Goal: Information Seeking & Learning: Learn about a topic

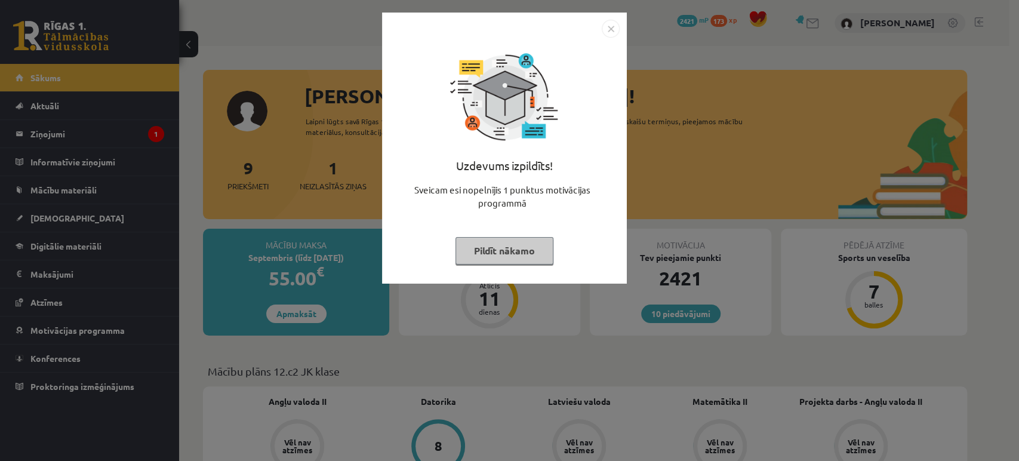
click at [492, 245] on button "Pildīt nākamo" at bounding box center [505, 250] width 98 height 27
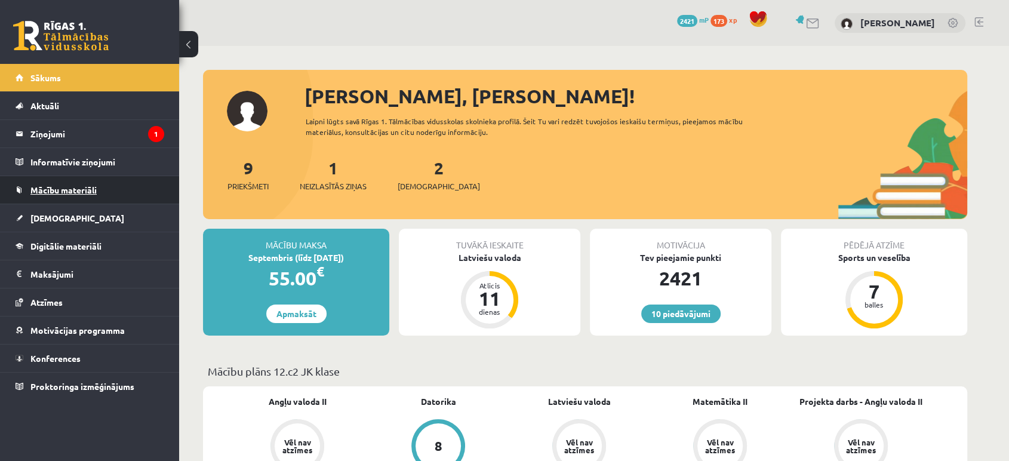
click at [129, 198] on link "Mācību materiāli" at bounding box center [90, 189] width 149 height 27
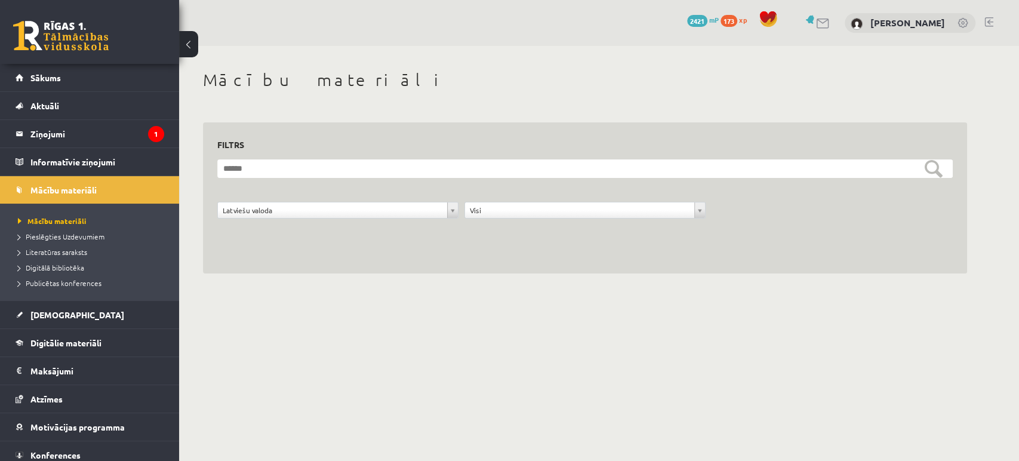
click at [57, 20] on div "10 Dāvanas 2421 mP 173 xp" at bounding box center [89, 32] width 179 height 64
click at [44, 44] on link at bounding box center [61, 36] width 96 height 30
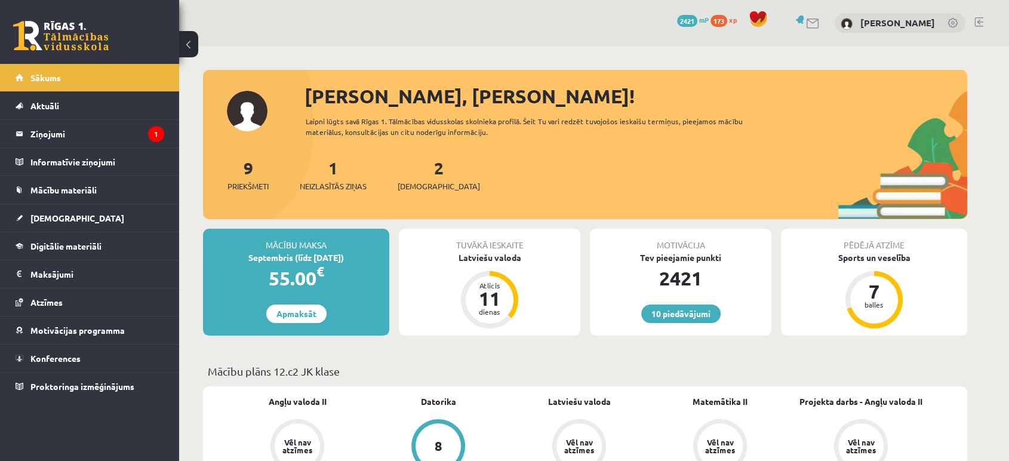
drag, startPoint x: 0, startPoint y: 0, endPoint x: 44, endPoint y: 44, distance: 62.1
click at [44, 44] on link at bounding box center [61, 36] width 96 height 30
click at [63, 132] on legend "Ziņojumi 1" at bounding box center [97, 133] width 134 height 27
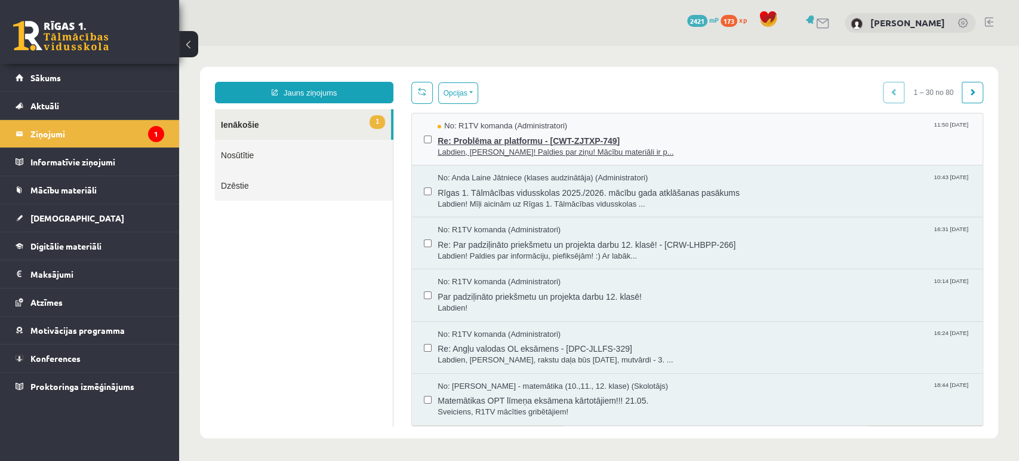
click at [499, 134] on span "Re: Problēma ar platformu - [CWT-ZJTXP-749]" at bounding box center [704, 139] width 533 height 15
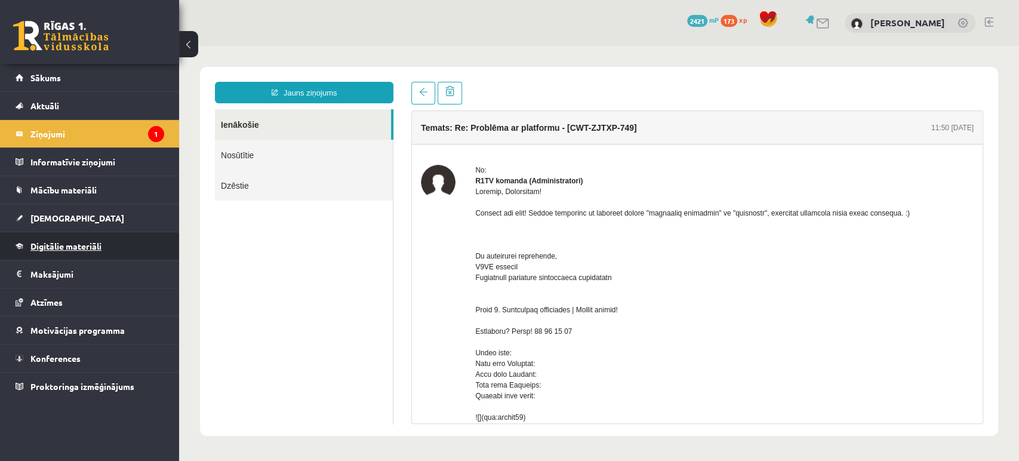
click at [93, 238] on link "Digitālie materiāli" at bounding box center [90, 245] width 149 height 27
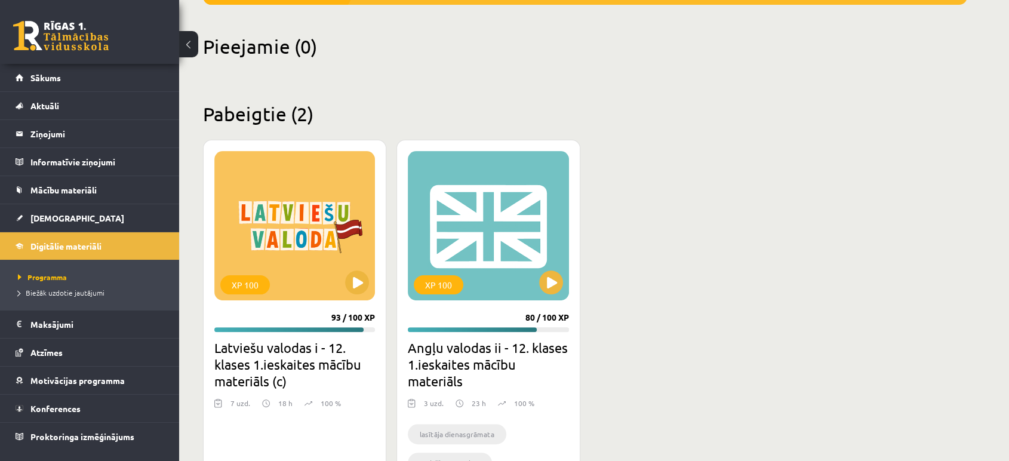
scroll to position [270, 0]
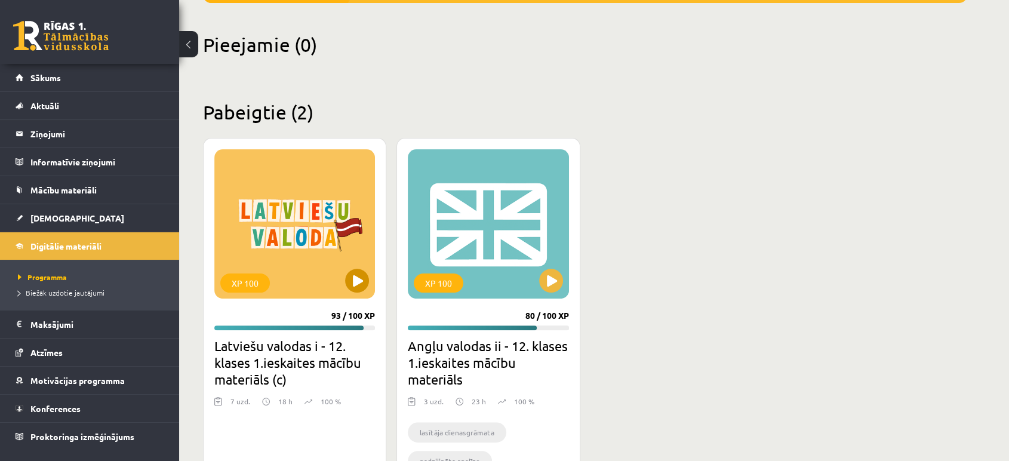
click at [290, 262] on div "XP 100" at bounding box center [294, 223] width 161 height 149
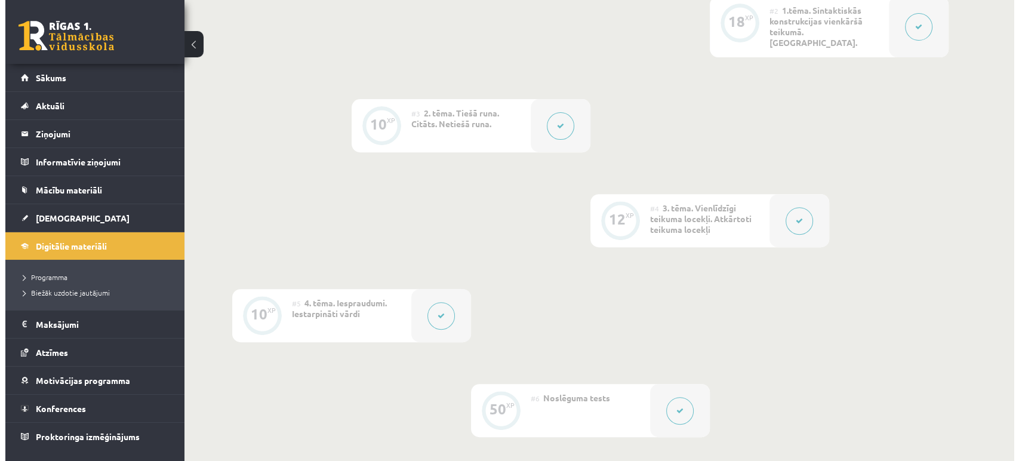
scroll to position [422, 0]
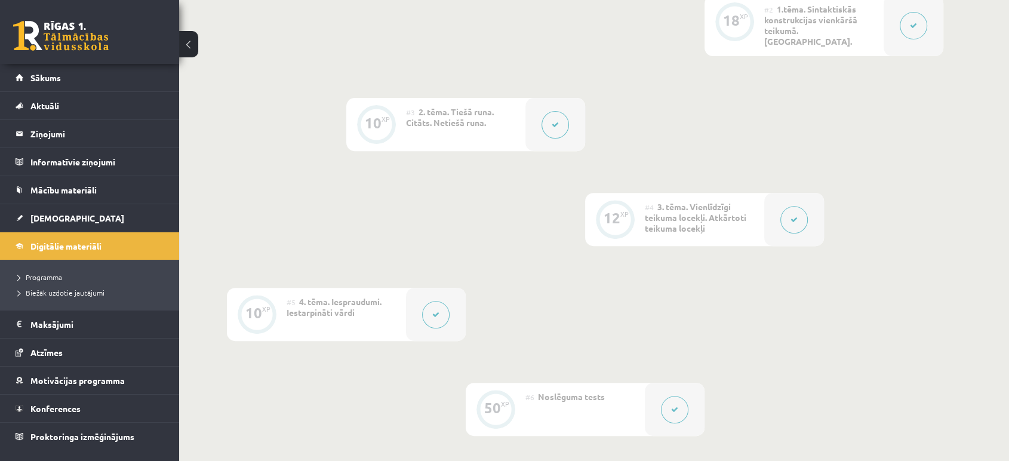
click at [432, 314] on button at bounding box center [435, 314] width 27 height 27
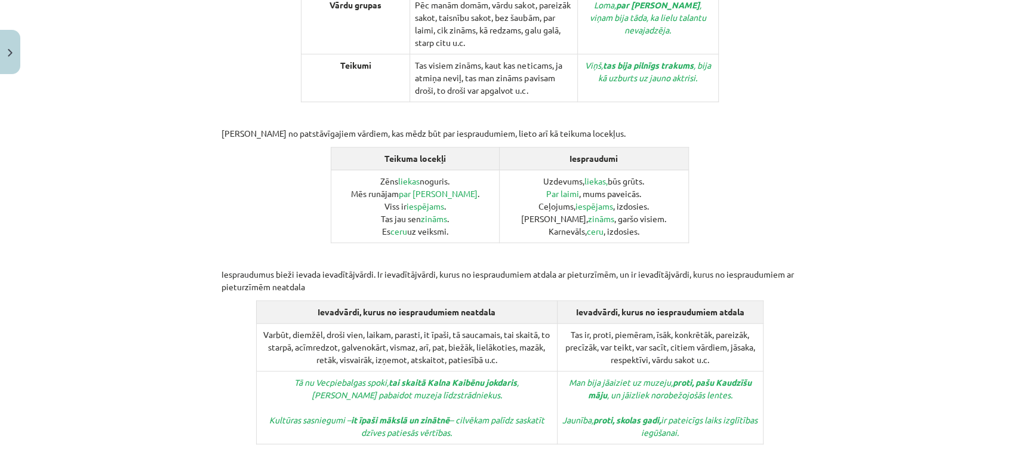
scroll to position [629, 0]
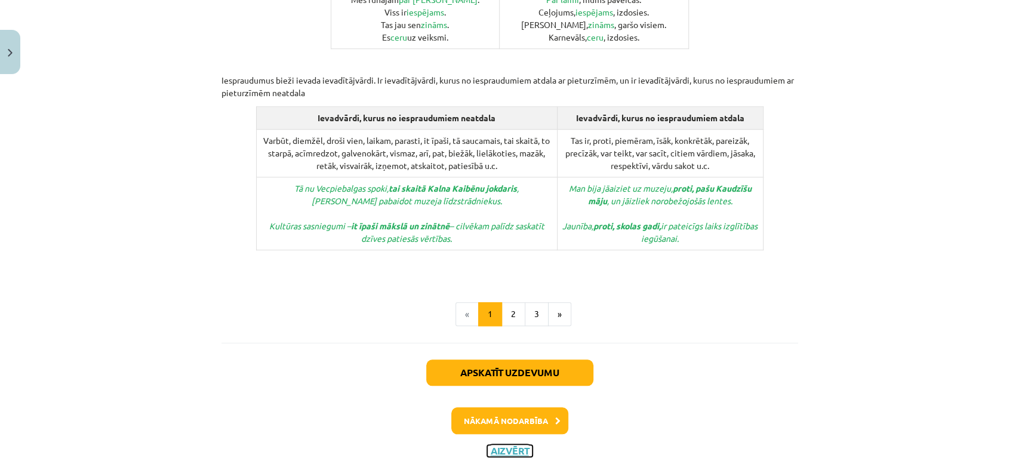
click at [507, 445] on button "Aizvērt" at bounding box center [509, 451] width 45 height 12
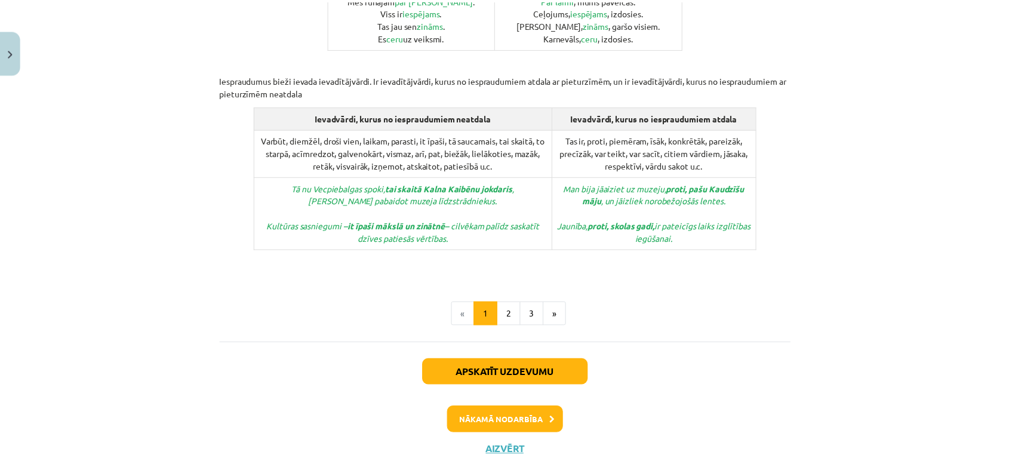
scroll to position [387, 0]
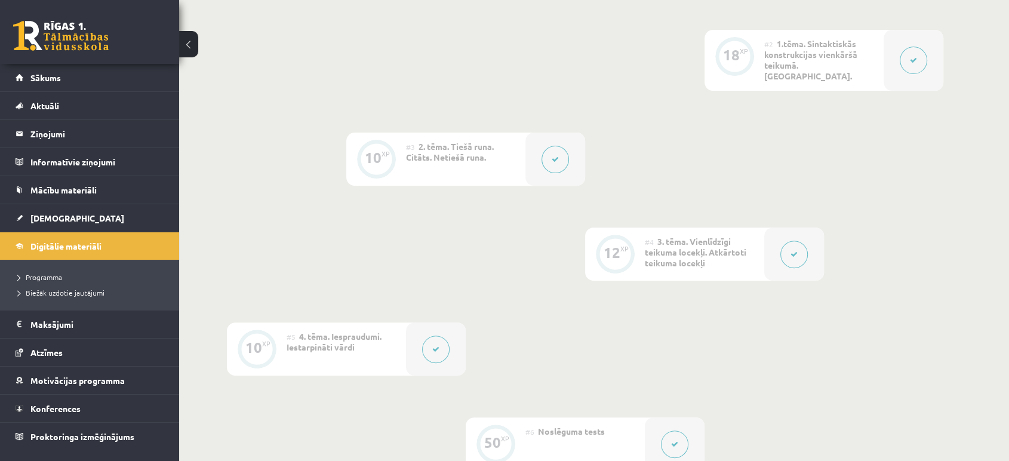
click at [73, 32] on link at bounding box center [61, 36] width 96 height 30
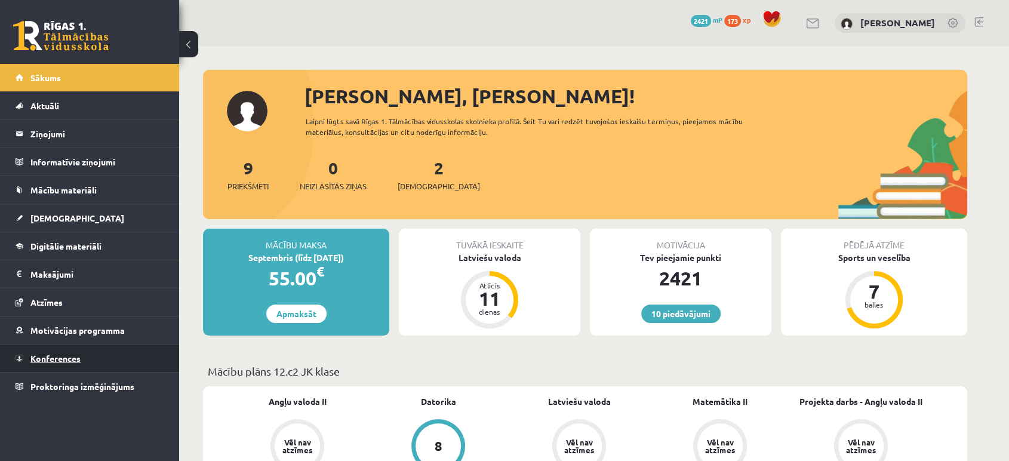
click at [81, 351] on link "Konferences" at bounding box center [90, 358] width 149 height 27
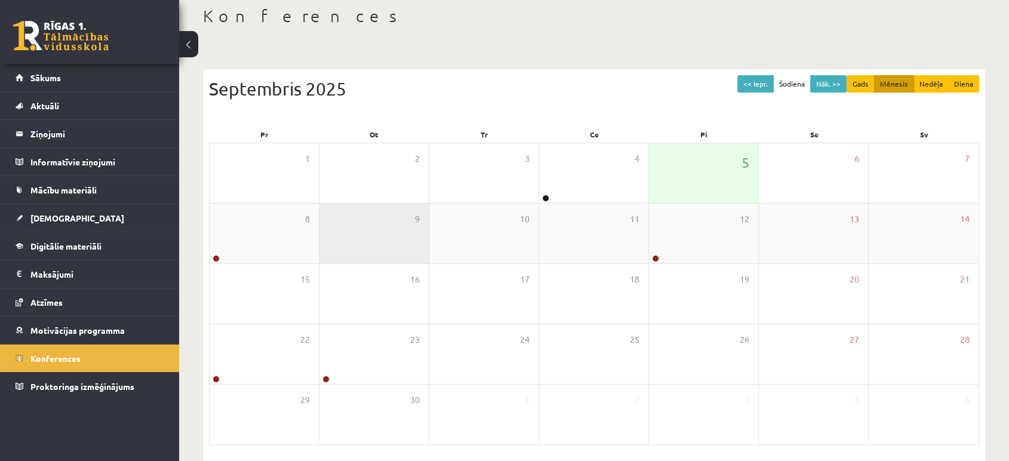
scroll to position [72, 0]
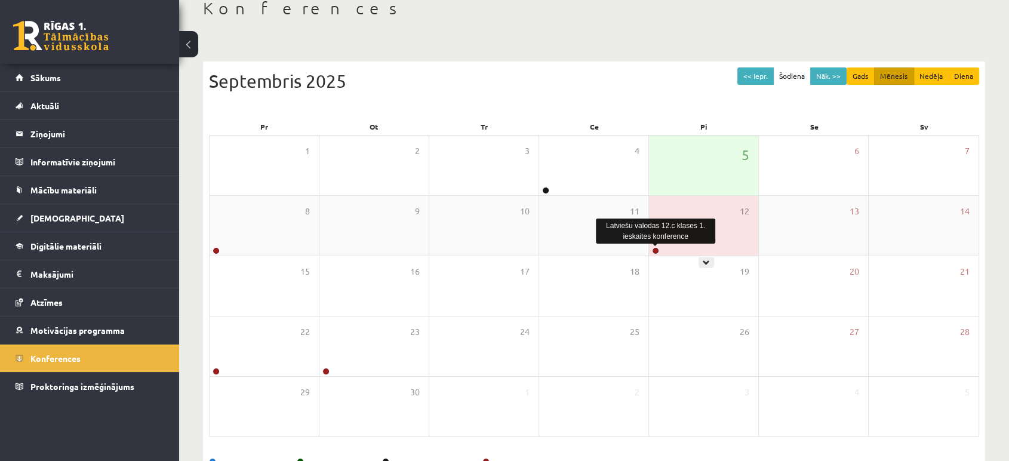
click at [656, 250] on link at bounding box center [655, 250] width 7 height 7
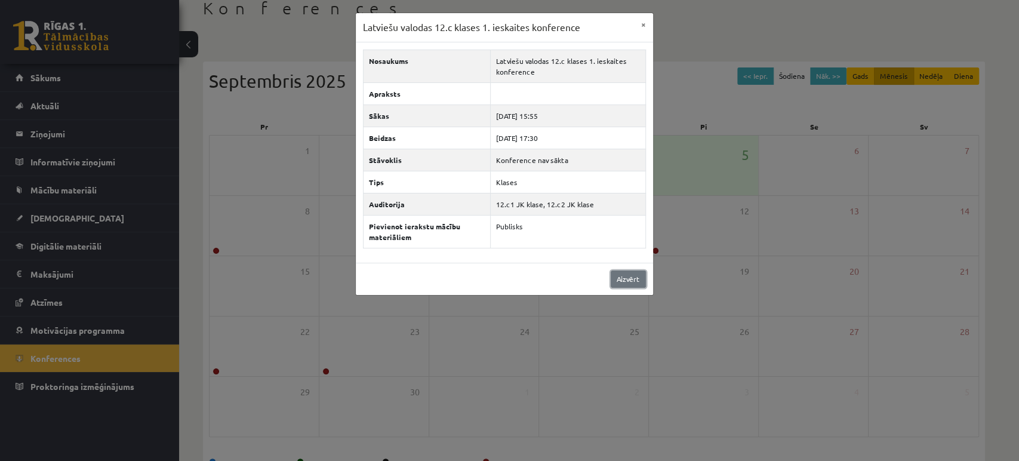
click at [631, 279] on link "Aizvērt" at bounding box center [628, 279] width 35 height 17
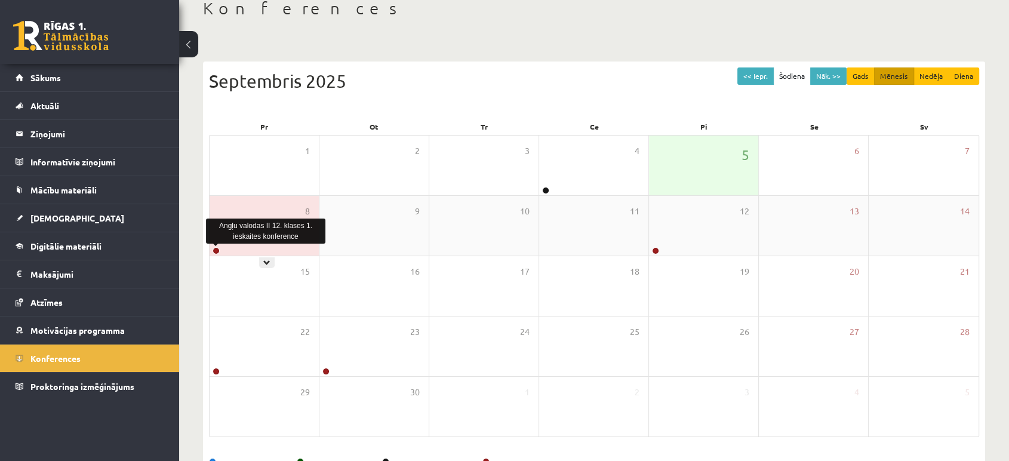
click at [215, 251] on link at bounding box center [216, 250] width 7 height 7
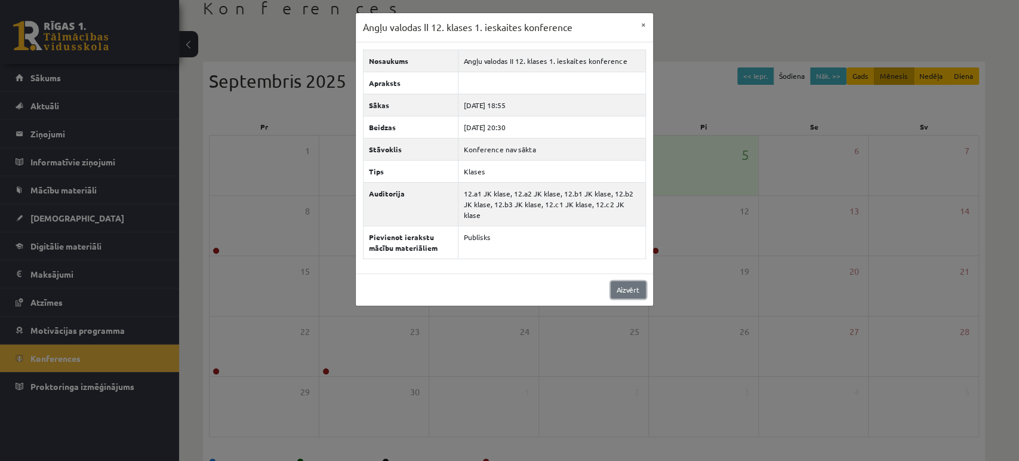
click at [635, 285] on link "Aizvērt" at bounding box center [628, 289] width 35 height 17
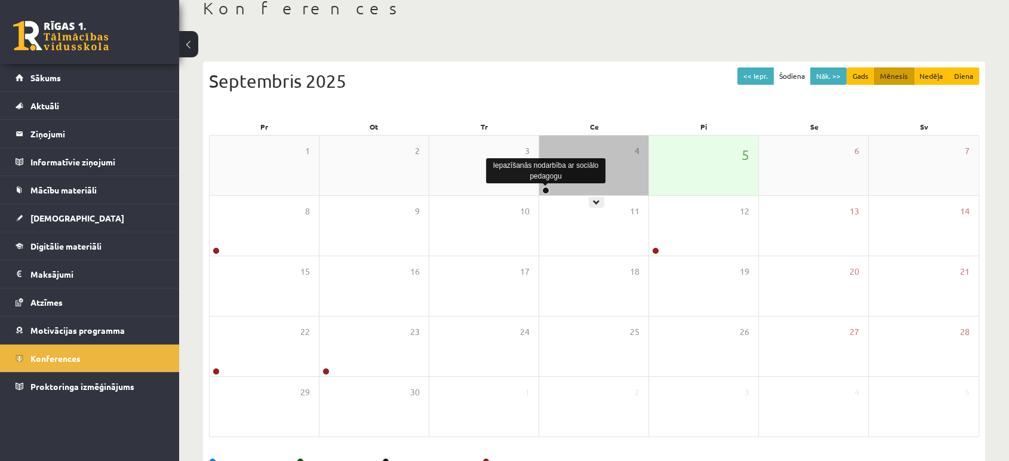
click at [545, 190] on link at bounding box center [545, 190] width 7 height 7
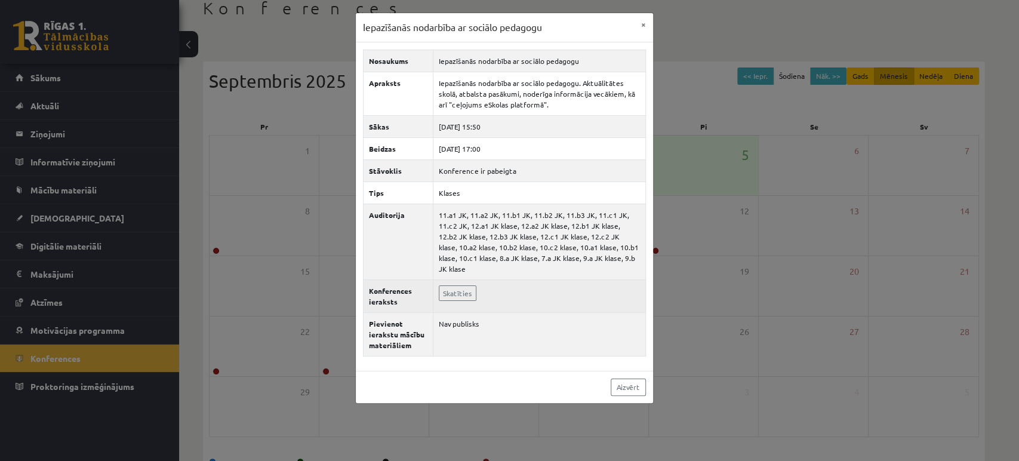
click at [582, 281] on td "Skatīties" at bounding box center [540, 295] width 213 height 33
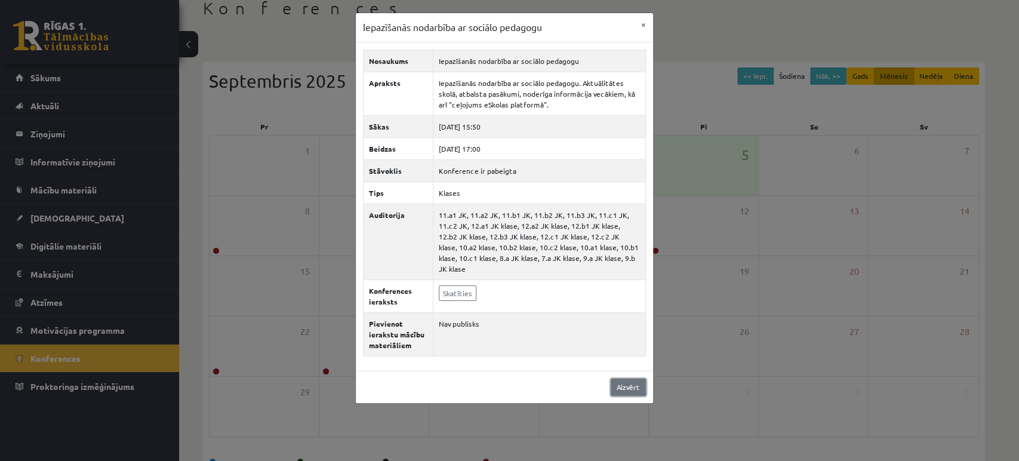
click at [630, 379] on link "Aizvērt" at bounding box center [628, 387] width 35 height 17
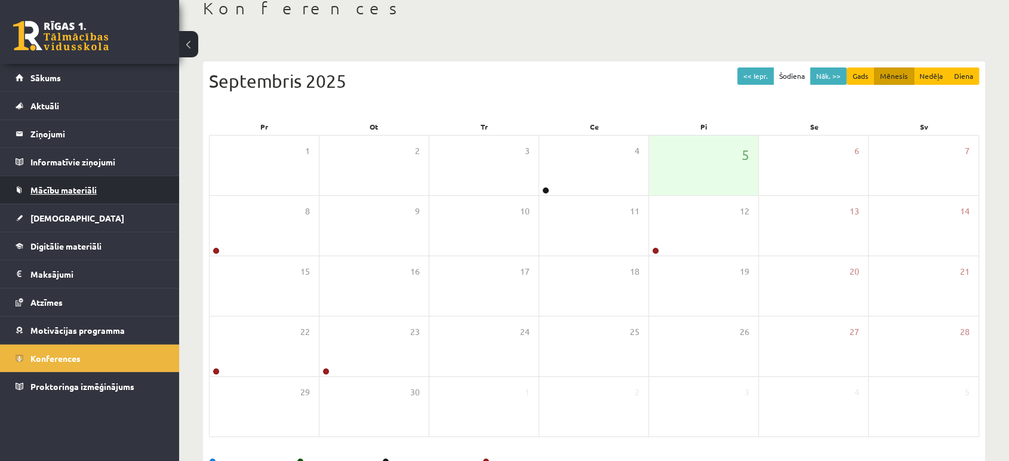
click at [103, 195] on link "Mācību materiāli" at bounding box center [90, 189] width 149 height 27
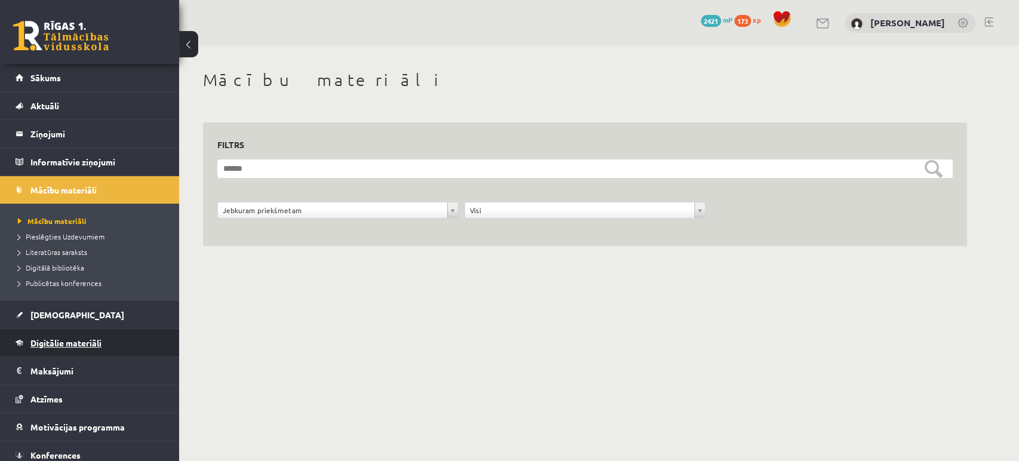
click at [82, 339] on span "Digitālie materiāli" at bounding box center [65, 342] width 71 height 11
